Goal: Entertainment & Leisure: Consume media (video, audio)

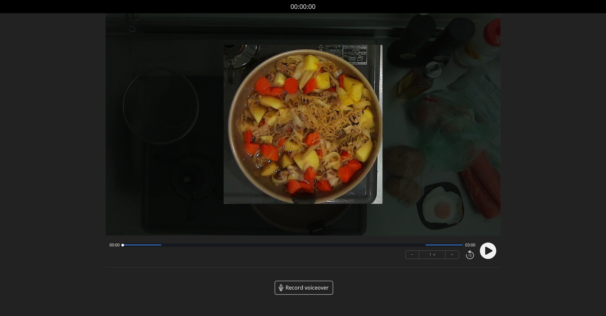
click at [488, 254] on circle at bounding box center [488, 250] width 16 height 16
click at [452, 255] on button "+" at bounding box center [452, 255] width 13 height 8
drag, startPoint x: 452, startPoint y: 255, endPoint x: 414, endPoint y: 241, distance: 40.9
click at [452, 254] on button "+" at bounding box center [452, 255] width 13 height 8
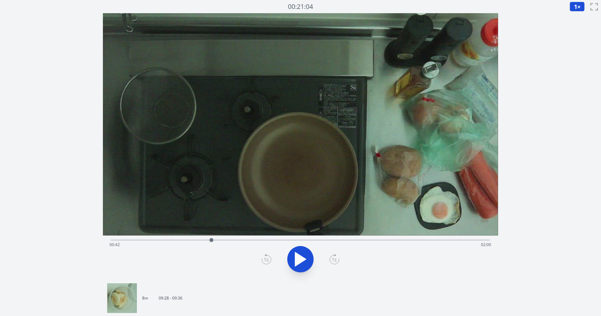
drag, startPoint x: 123, startPoint y: 241, endPoint x: 212, endPoint y: 238, distance: 88.4
click at [212, 238] on div at bounding box center [211, 240] width 4 height 4
drag, startPoint x: 223, startPoint y: 239, endPoint x: 219, endPoint y: 228, distance: 11.9
click at [219, 228] on div "Time elapsed: 00:46 Time remaining: 01:57" at bounding box center [300, 146] width 395 height 266
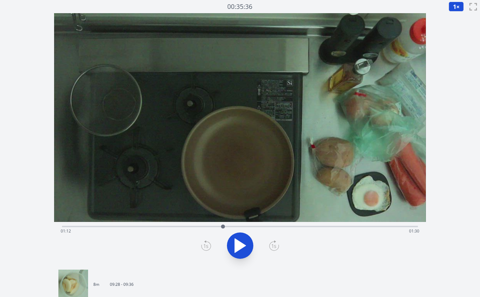
drag, startPoint x: 280, startPoint y: 226, endPoint x: 226, endPoint y: 231, distance: 54.3
click at [226, 231] on div at bounding box center [223, 227] width 10 height 10
click at [239, 251] on icon at bounding box center [240, 246] width 18 height 18
drag, startPoint x: 256, startPoint y: 225, endPoint x: 176, endPoint y: 223, distance: 79.5
click at [176, 223] on div at bounding box center [176, 227] width 10 height 10
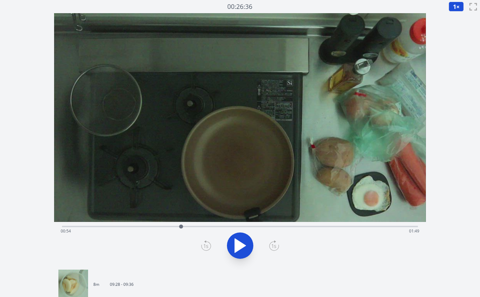
click at [181, 225] on div at bounding box center [181, 227] width 4 height 4
click at [239, 248] on icon at bounding box center [240, 246] width 18 height 18
drag, startPoint x: 181, startPoint y: 228, endPoint x: 212, endPoint y: 224, distance: 31.6
click at [212, 224] on div at bounding box center [212, 227] width 10 height 10
drag, startPoint x: 212, startPoint y: 229, endPoint x: 162, endPoint y: 235, distance: 50.5
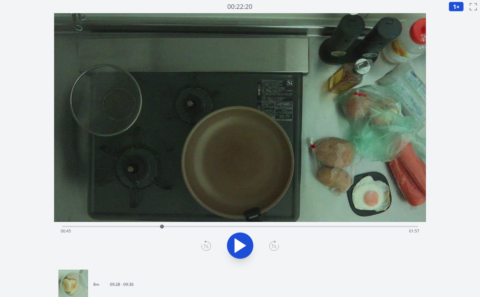
click at [162, 227] on div "Time elapsed: 00:45 Time remaining: 01:57" at bounding box center [240, 226] width 356 height 1
drag, startPoint x: 416, startPoint y: 226, endPoint x: 312, endPoint y: 227, distance: 104.5
click at [312, 227] on div at bounding box center [312, 227] width 4 height 4
drag, startPoint x: 311, startPoint y: 227, endPoint x: 313, endPoint y: 200, distance: 27.1
click at [313, 200] on div "Time elapsed: 01:54 Time remaining: 00:48" at bounding box center [240, 139] width 372 height 253
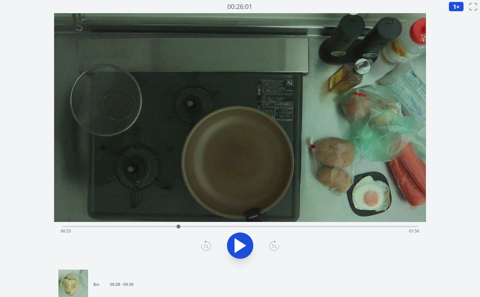
drag, startPoint x: 318, startPoint y: 227, endPoint x: 178, endPoint y: 224, distance: 139.5
click at [178, 224] on div at bounding box center [178, 227] width 10 height 10
drag, startPoint x: 180, startPoint y: 227, endPoint x: 188, endPoint y: 217, distance: 12.4
click at [188, 217] on div "Time elapsed: 00:57 Time remaining: 01:46" at bounding box center [240, 139] width 372 height 253
click at [236, 253] on icon at bounding box center [240, 246] width 18 height 18
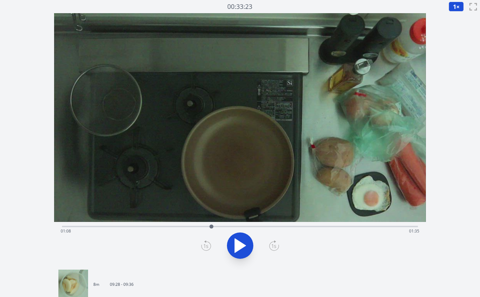
drag, startPoint x: 191, startPoint y: 226, endPoint x: 211, endPoint y: 232, distance: 20.8
click at [211, 227] on div "Time elapsed: 01:08 Time remaining: 01:35" at bounding box center [240, 226] width 356 height 1
click at [247, 254] on icon at bounding box center [240, 246] width 18 height 18
drag, startPoint x: 232, startPoint y: 226, endPoint x: 257, endPoint y: 221, distance: 25.7
click at [257, 221] on div "Time elapsed: 01:29 Time remaining: 01:14" at bounding box center [240, 139] width 372 height 253
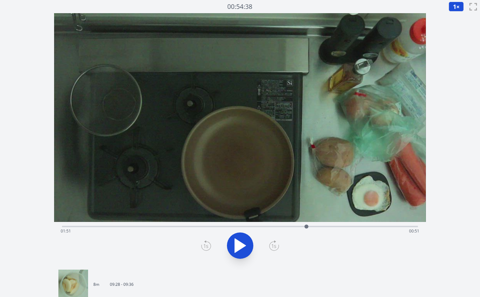
drag, startPoint x: 267, startPoint y: 225, endPoint x: 306, endPoint y: 222, distance: 39.7
click at [306, 222] on div at bounding box center [306, 227] width 10 height 10
drag, startPoint x: 311, startPoint y: 227, endPoint x: 256, endPoint y: 227, distance: 54.1
click at [256, 227] on div at bounding box center [257, 227] width 4 height 4
drag, startPoint x: 256, startPoint y: 227, endPoint x: 200, endPoint y: 236, distance: 57.0
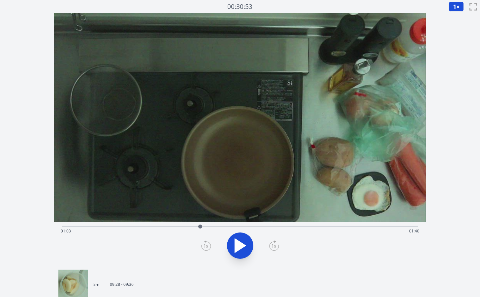
click at [200, 227] on div "Time elapsed: 01:03 Time remaining: 01:40" at bounding box center [240, 226] width 356 height 1
click at [247, 256] on button at bounding box center [240, 246] width 26 height 26
click at [233, 248] on icon at bounding box center [240, 246] width 18 height 18
click at [232, 247] on icon at bounding box center [240, 246] width 18 height 18
